Goal: Task Accomplishment & Management: Manage account settings

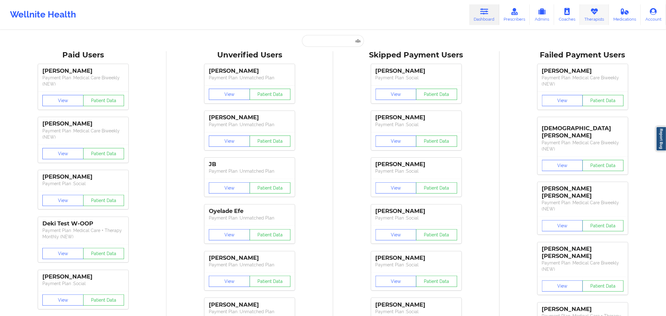
click at [602, 18] on link "Therapists" at bounding box center [594, 14] width 29 height 21
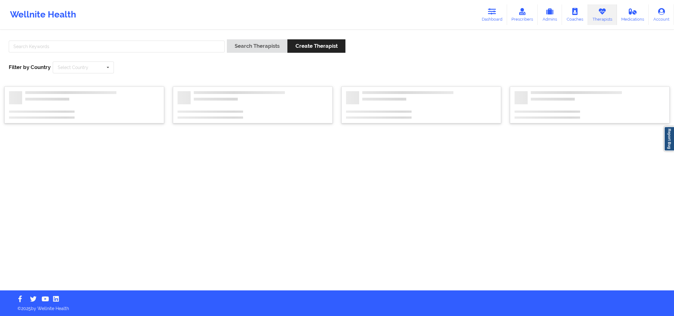
click at [147, 54] on div at bounding box center [117, 48] width 220 height 18
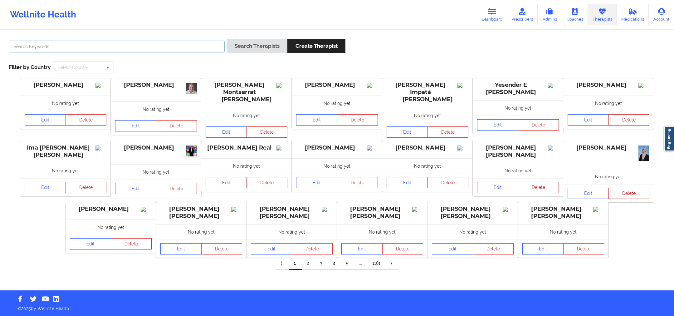
click at [138, 45] on input "text" at bounding box center [117, 47] width 216 height 12
paste input "Virginia Gibala"
drag, startPoint x: 141, startPoint y: 42, endPoint x: 166, endPoint y: 34, distance: 25.6
click at [165, 34] on div "Virginia Gibala Search Therapists Create Therapist Filter by Country Select Cou…" at bounding box center [337, 160] width 674 height 259
type input "Virginia Gibala"
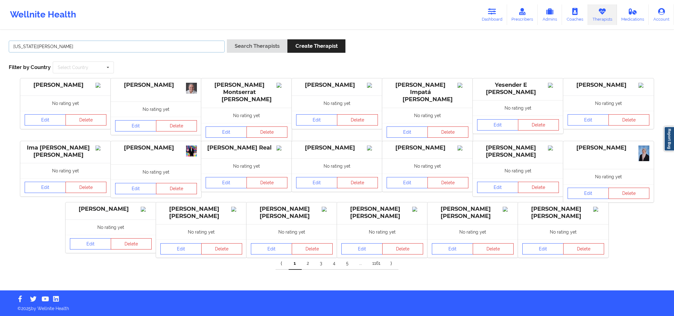
click at [203, 51] on input "Virginia Gibala" at bounding box center [117, 47] width 216 height 12
click at [244, 46] on button "Search Therapists" at bounding box center [257, 45] width 60 height 13
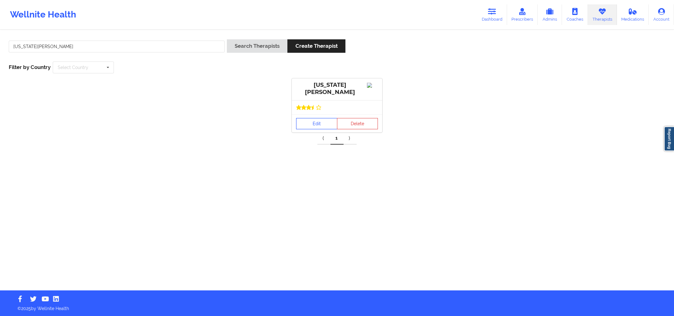
click at [318, 121] on link "Edit" at bounding box center [316, 123] width 41 height 11
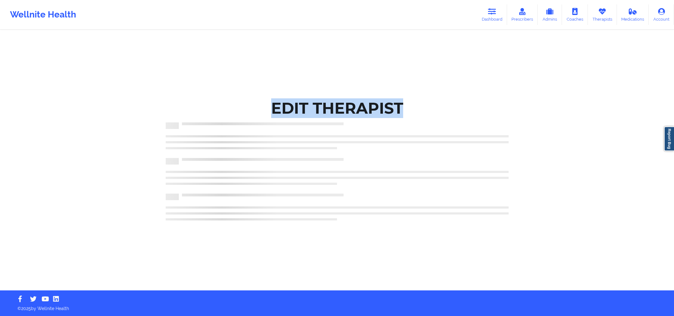
drag, startPoint x: 318, startPoint y: 121, endPoint x: 673, endPoint y: -41, distance: 390.4
click at [673, 0] on html "Wellnite Health Dashboard Prescribers Admins Coaches Therapists Medications Acc…" at bounding box center [337, 158] width 674 height 316
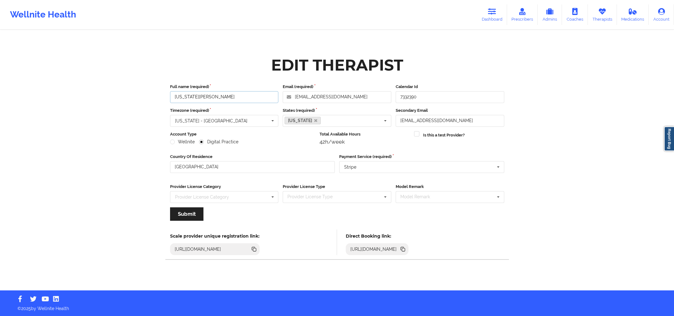
drag, startPoint x: 220, startPoint y: 99, endPoint x: 174, endPoint y: 94, distance: 45.8
click at [174, 94] on input "Virginia Gibala" at bounding box center [224, 97] width 109 height 12
click at [406, 247] on icon at bounding box center [402, 248] width 7 height 7
